Goal: Task Accomplishment & Management: Manage account settings

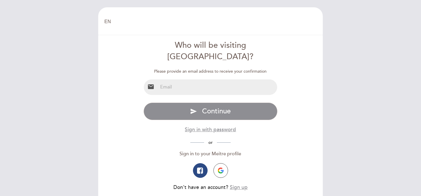
click at [222, 83] on div "email" at bounding box center [211, 87] width 134 height 16
click at [218, 79] on input "email" at bounding box center [218, 86] width 120 height 15
type input "[EMAIL_ADDRESS][DOMAIN_NAME]"
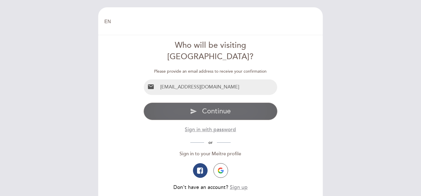
click at [219, 107] on span "Continue" at bounding box center [216, 111] width 29 height 8
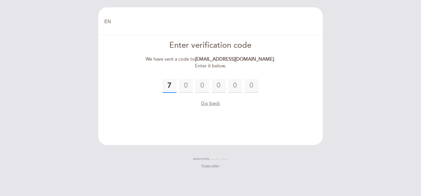
type input "7"
type input "0"
type input "6"
type input "5"
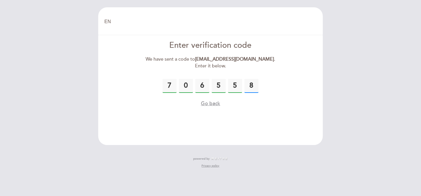
type input "8"
